Goal: Task Accomplishment & Management: Use online tool/utility

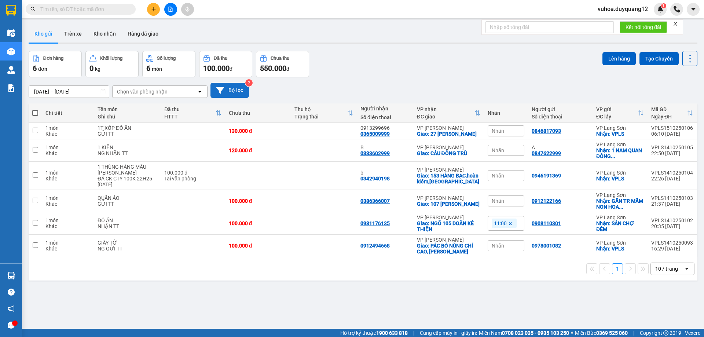
click at [232, 90] on button "Bộ lọc" at bounding box center [230, 90] width 39 height 15
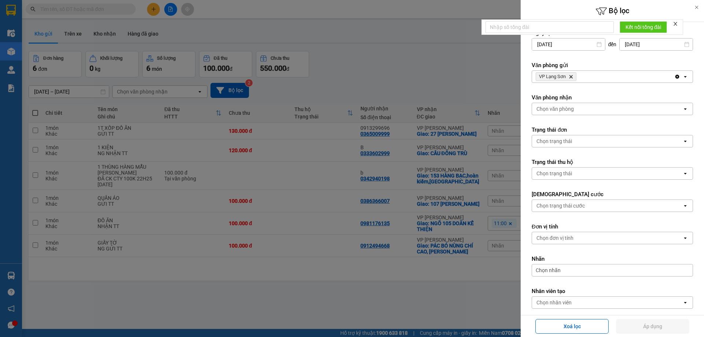
click at [589, 78] on div "VP Lạng Sơn Delete" at bounding box center [603, 77] width 142 height 12
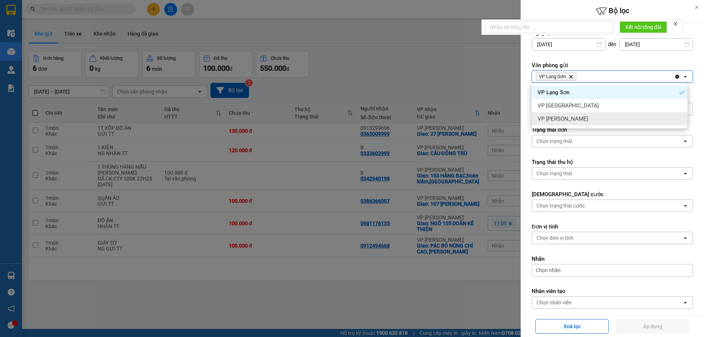
click at [570, 118] on span "VP [PERSON_NAME]" at bounding box center [563, 118] width 51 height 7
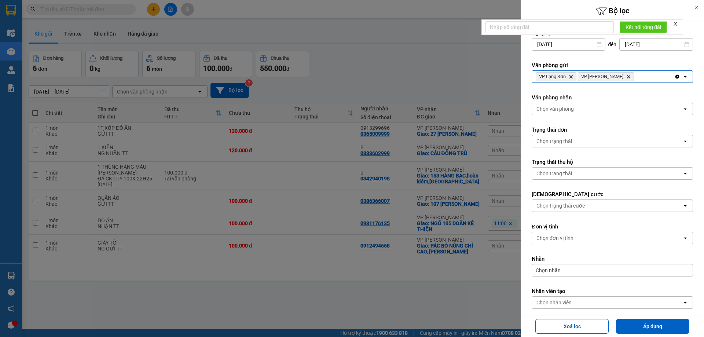
click at [578, 110] on div "Chọn văn phòng" at bounding box center [607, 109] width 150 height 12
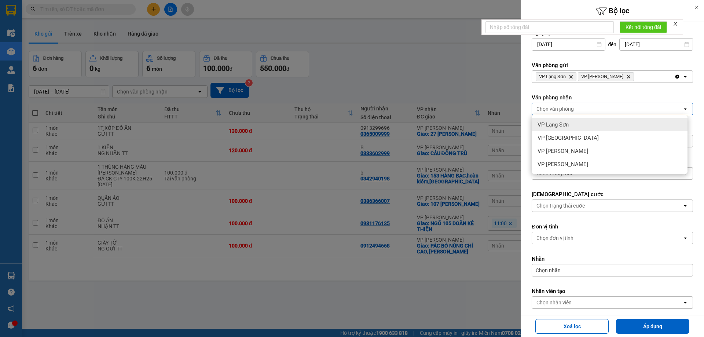
click at [566, 123] on span "VP Lạng Sơn" at bounding box center [553, 124] width 31 height 7
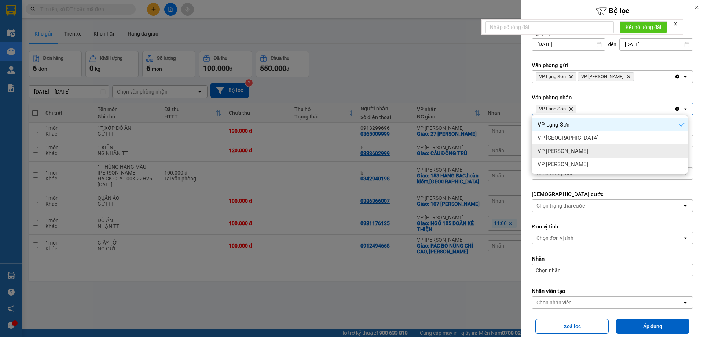
click at [576, 154] on div "VP [PERSON_NAME]" at bounding box center [610, 151] width 156 height 13
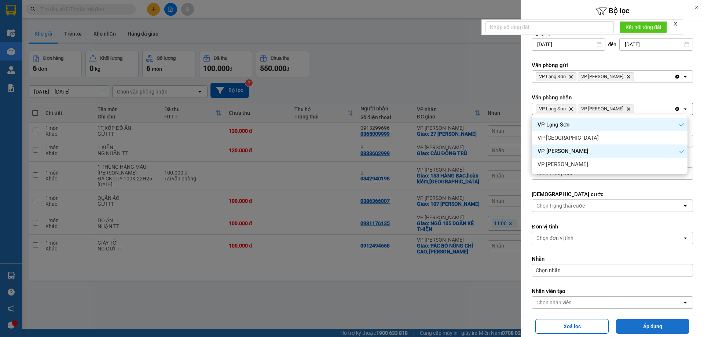
click at [658, 330] on button "Áp dụng" at bounding box center [652, 326] width 73 height 15
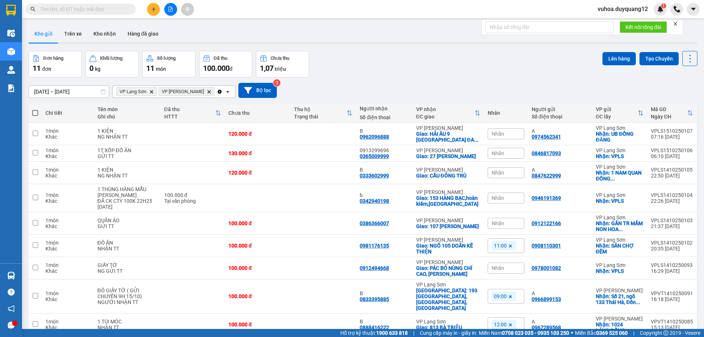
click at [87, 10] on input "text" at bounding box center [83, 9] width 87 height 8
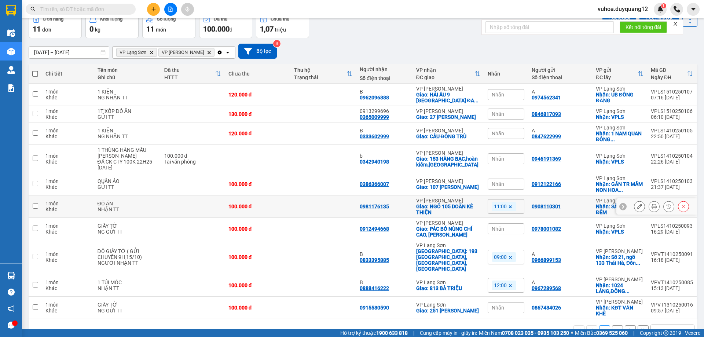
scroll to position [54, 0]
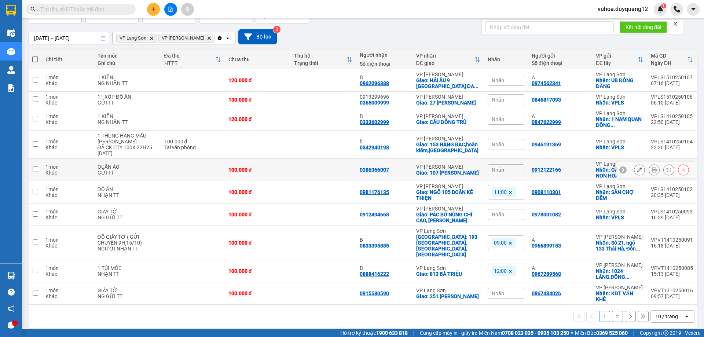
click at [33, 172] on input "checkbox" at bounding box center [36, 170] width 6 height 6
checkbox input "true"
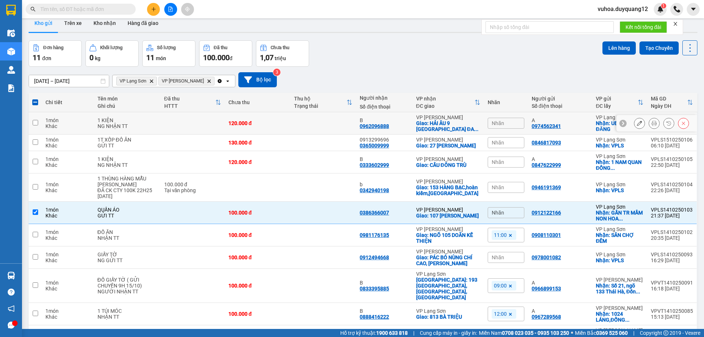
scroll to position [0, 0]
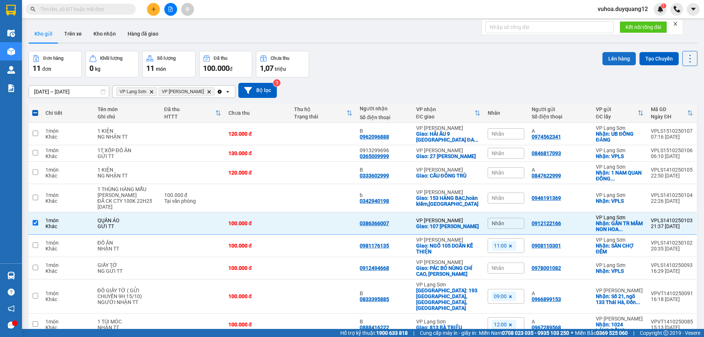
click at [613, 56] on button "Lên hàng" at bounding box center [619, 58] width 33 height 13
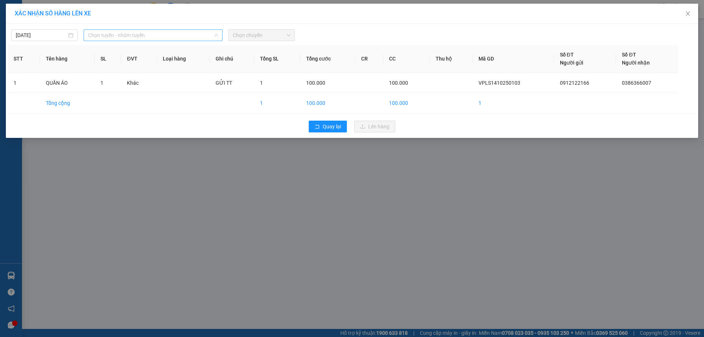
click at [117, 37] on span "Chọn tuyến - nhóm tuyến" at bounding box center [153, 35] width 130 height 11
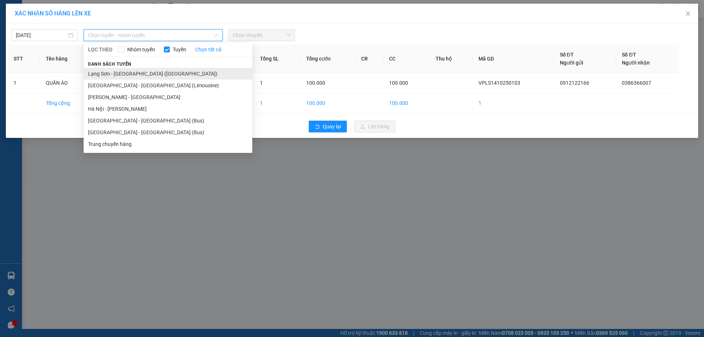
click at [112, 71] on li "Lạng Sơn - [GEOGRAPHIC_DATA] ([GEOGRAPHIC_DATA])" at bounding box center [168, 74] width 169 height 12
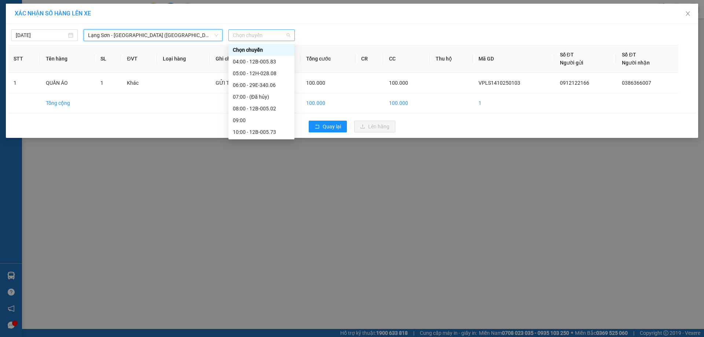
click at [252, 36] on span "Chọn chuyến" at bounding box center [262, 35] width 58 height 11
click at [275, 86] on div "06:00 - 29E-340.06" at bounding box center [261, 85] width 57 height 8
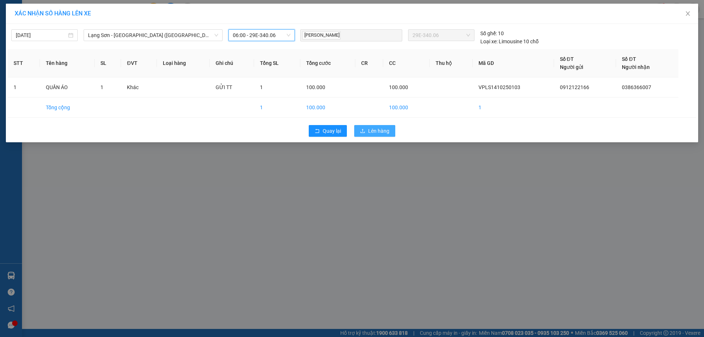
click at [382, 128] on span "Lên hàng" at bounding box center [378, 131] width 21 height 8
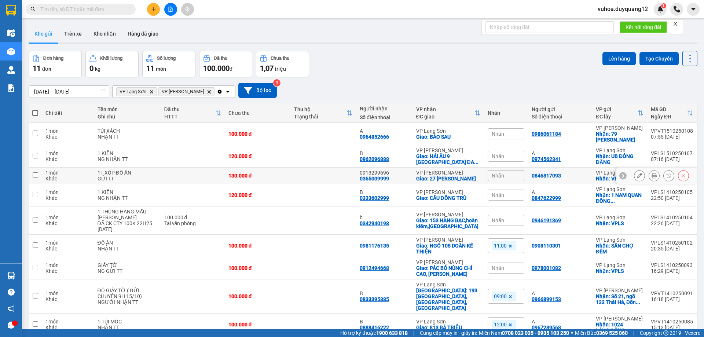
drag, startPoint x: 36, startPoint y: 179, endPoint x: 41, endPoint y: 182, distance: 6.1
click at [36, 178] on input "checkbox" at bounding box center [36, 175] width 6 height 6
checkbox input "true"
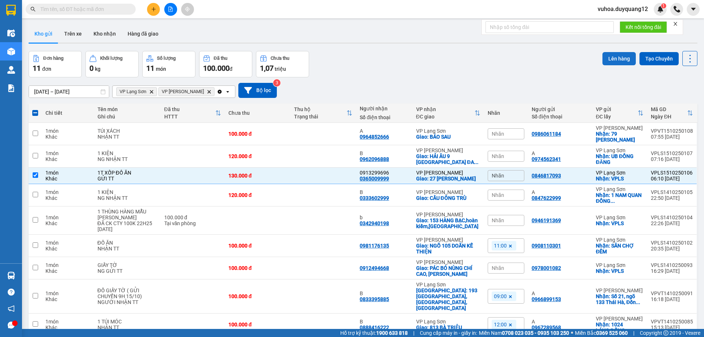
click at [617, 56] on button "Lên hàng" at bounding box center [619, 58] width 33 height 13
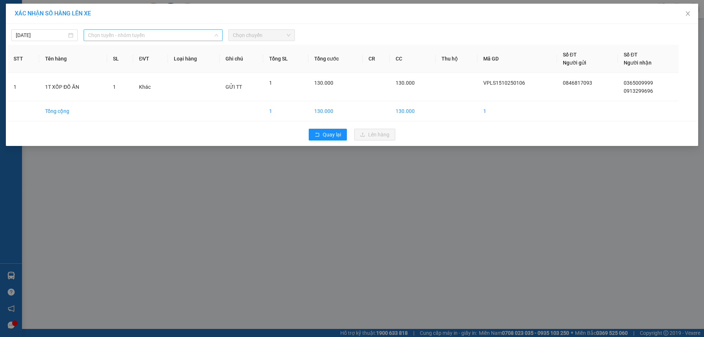
click at [162, 37] on span "Chọn tuyến - nhóm tuyến" at bounding box center [153, 35] width 130 height 11
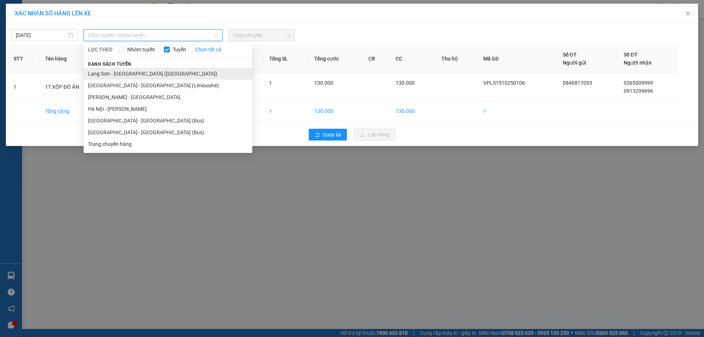
click at [155, 73] on li "Lạng Sơn - [GEOGRAPHIC_DATA] ([GEOGRAPHIC_DATA])" at bounding box center [168, 74] width 169 height 12
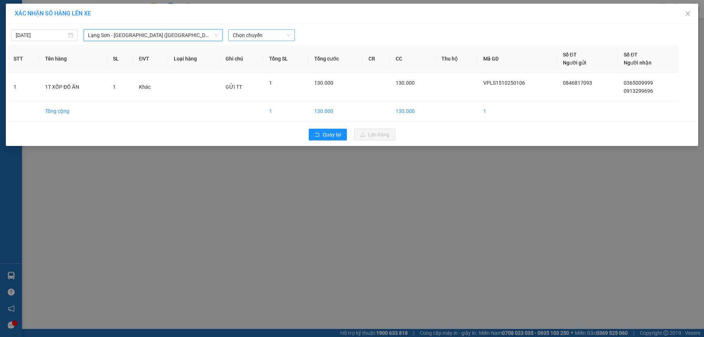
click at [260, 33] on span "Chọn chuyến" at bounding box center [262, 35] width 58 height 11
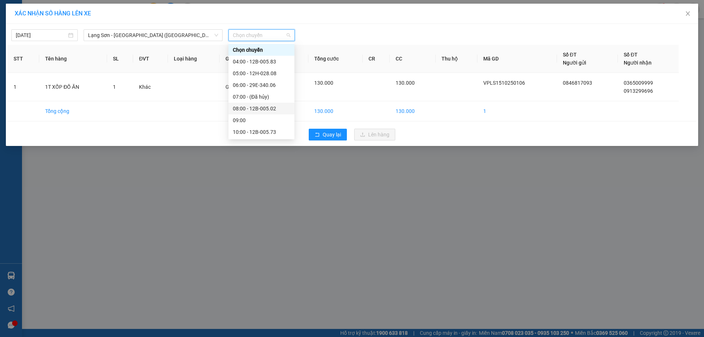
click at [252, 108] on div "08:00 - 12B-005.02" at bounding box center [261, 109] width 57 height 8
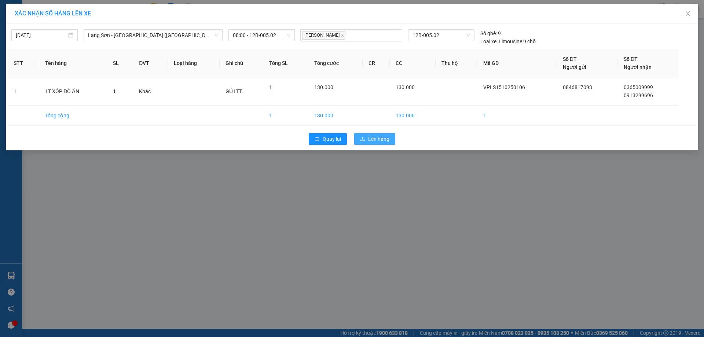
click at [369, 142] on span "Lên hàng" at bounding box center [378, 139] width 21 height 8
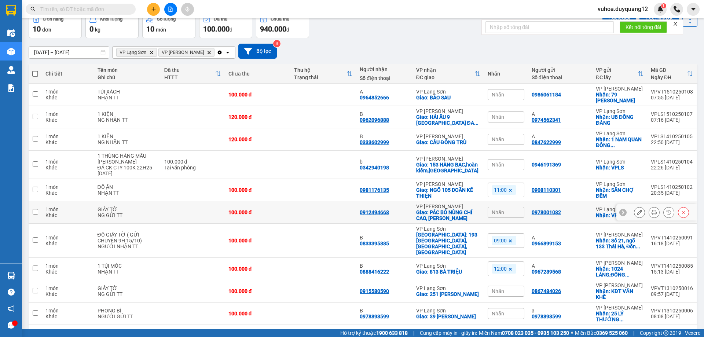
scroll to position [54, 0]
